Goal: Task Accomplishment & Management: Manage account settings

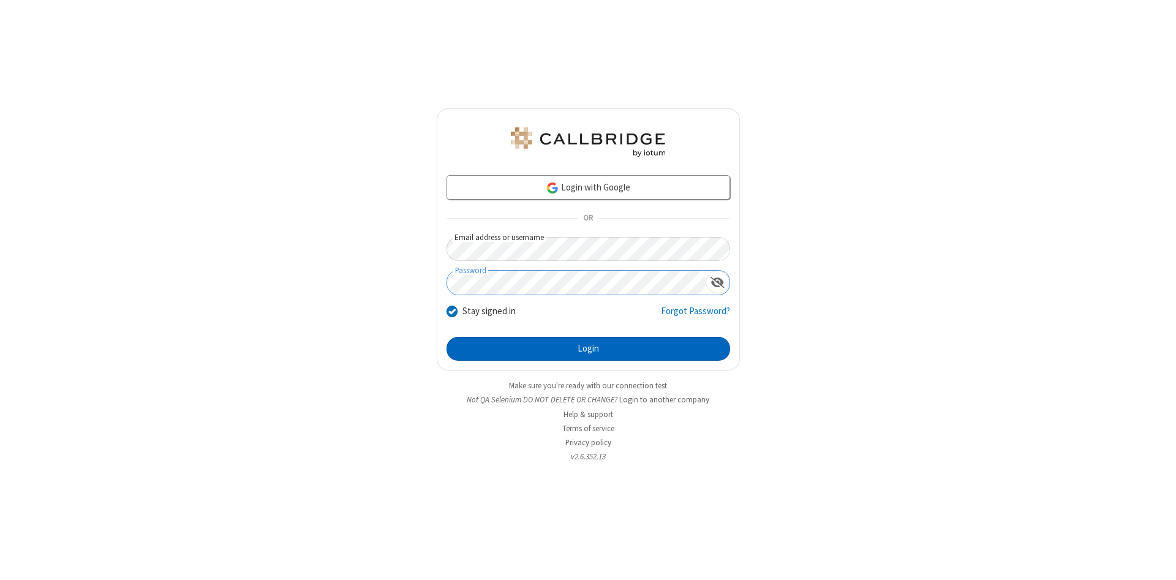
click at [588, 349] on button "Login" at bounding box center [589, 349] width 284 height 25
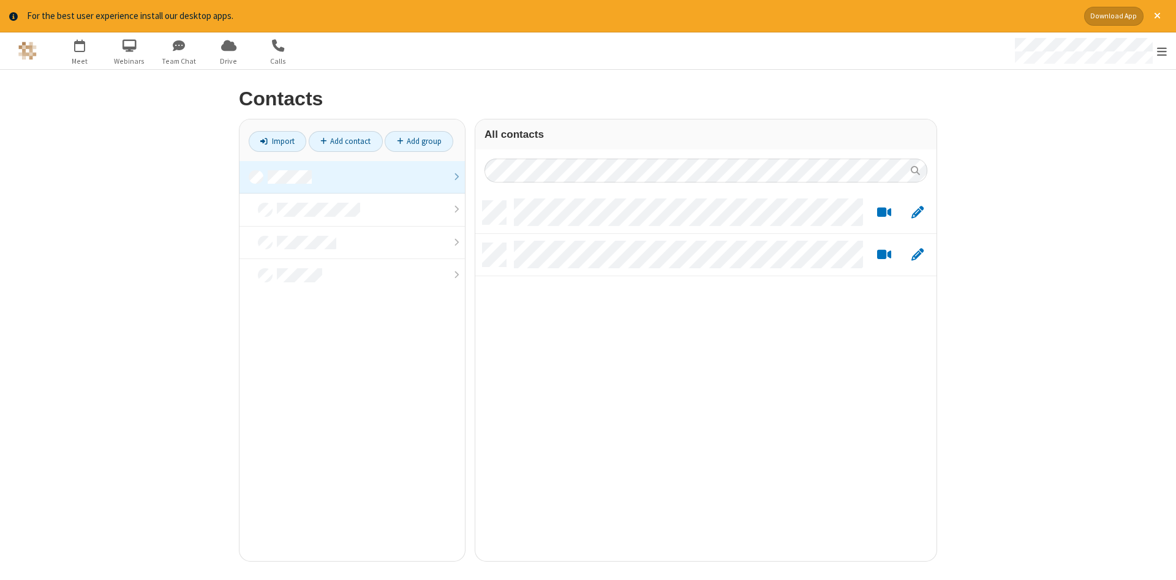
click at [352, 177] on link at bounding box center [352, 177] width 225 height 33
click at [346, 141] on link "Add contact" at bounding box center [346, 141] width 74 height 21
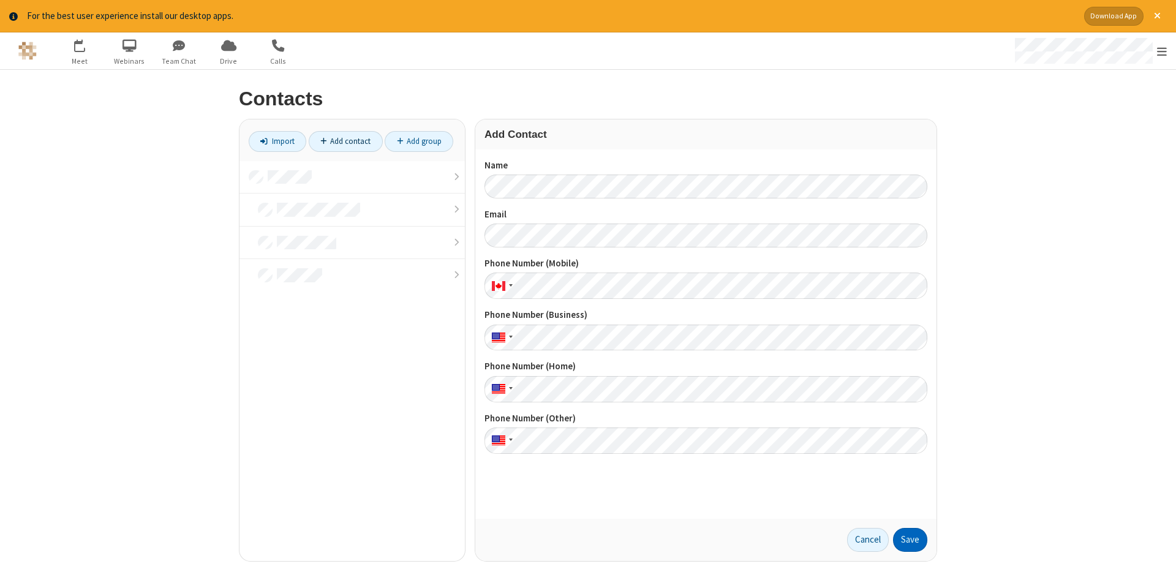
click at [911, 540] on button "Save" at bounding box center [910, 540] width 34 height 25
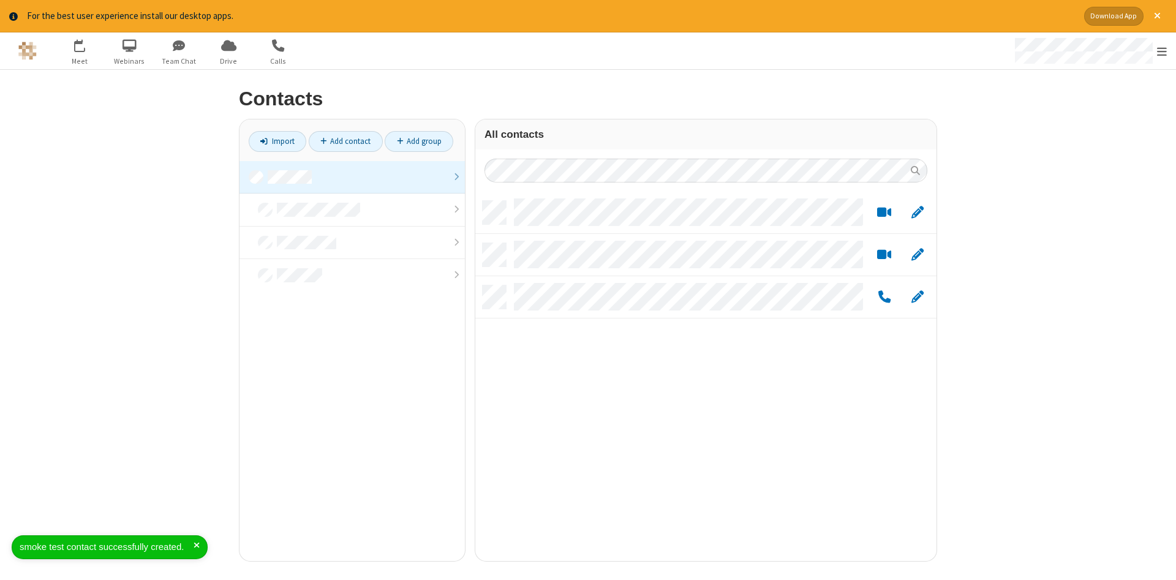
scroll to position [369, 461]
click at [346, 141] on link "Add contact" at bounding box center [346, 141] width 74 height 21
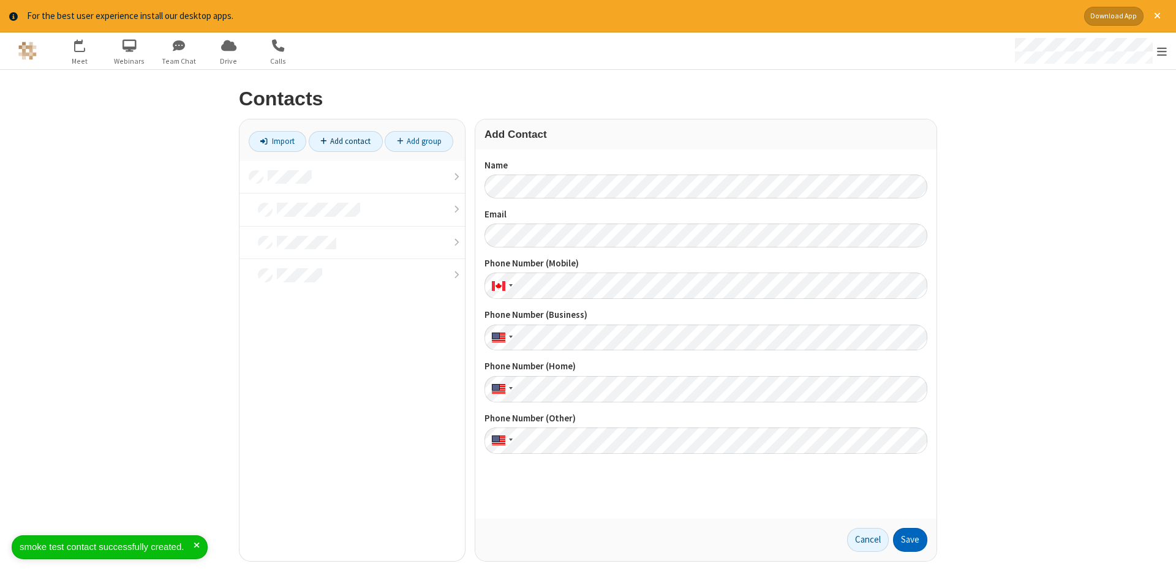
click at [911, 540] on button "Save" at bounding box center [910, 540] width 34 height 25
